Goal: Find specific page/section: Find specific page/section

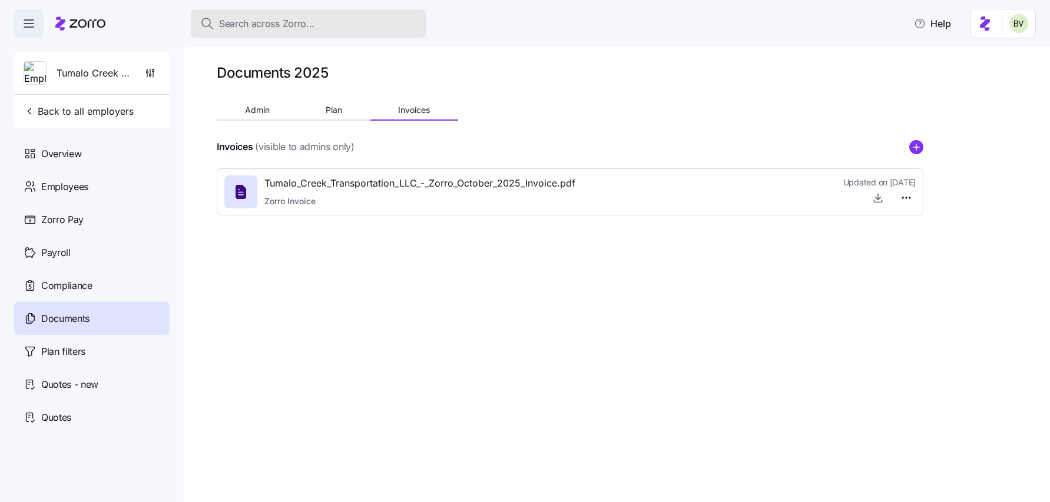
click at [280, 28] on span "Search across Zorro..." at bounding box center [266, 23] width 95 height 15
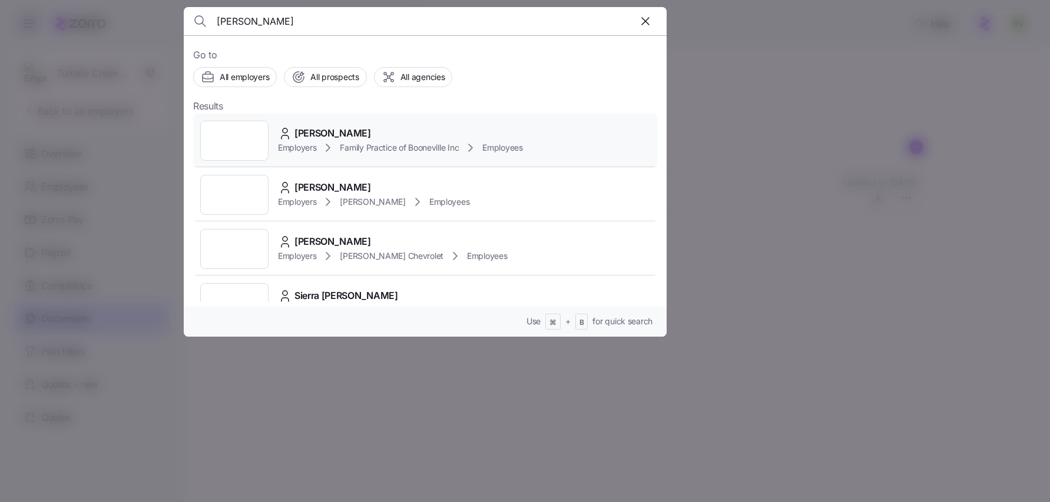
type input "[PERSON_NAME]"
click at [244, 148] on div at bounding box center [234, 141] width 68 height 40
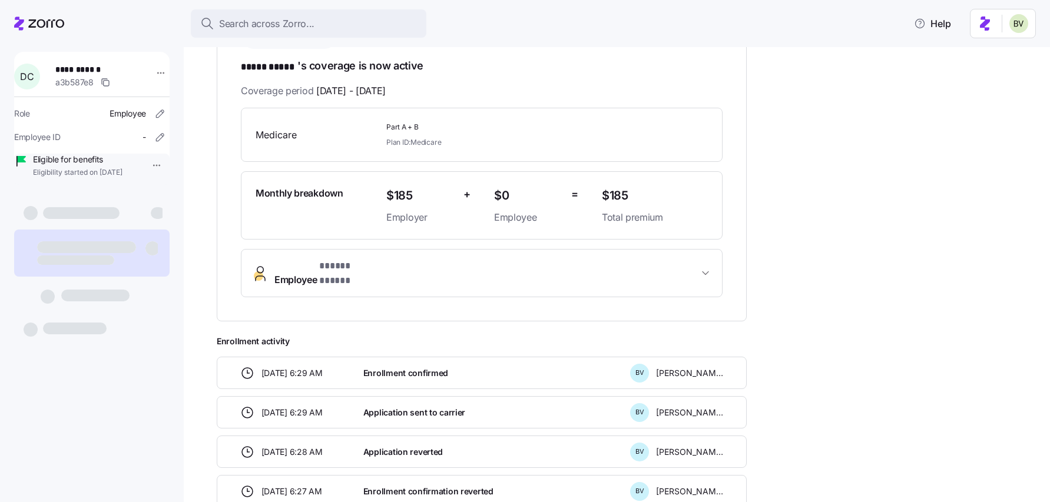
scroll to position [207, 0]
